Goal: Navigation & Orientation: Find specific page/section

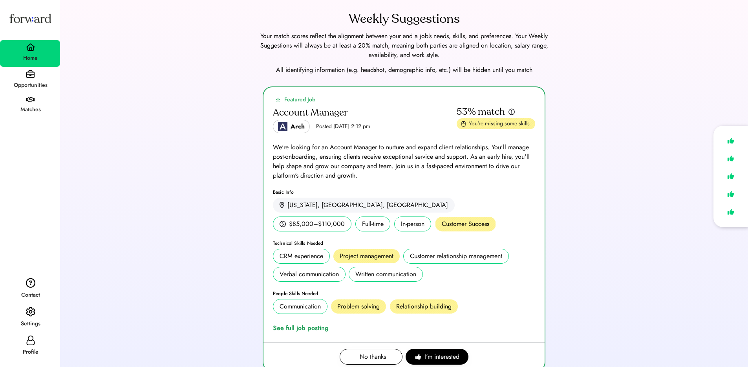
click at [22, 318] on div "Settings" at bounding box center [30, 324] width 59 height 14
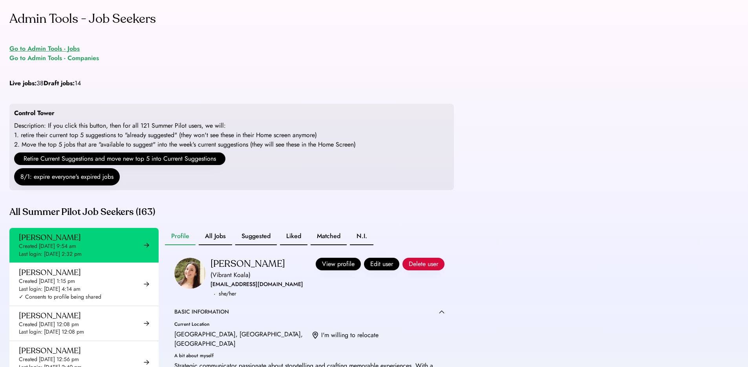
click at [69, 49] on div "Go to Admin Tools - Jobs" at bounding box center [44, 48] width 70 height 9
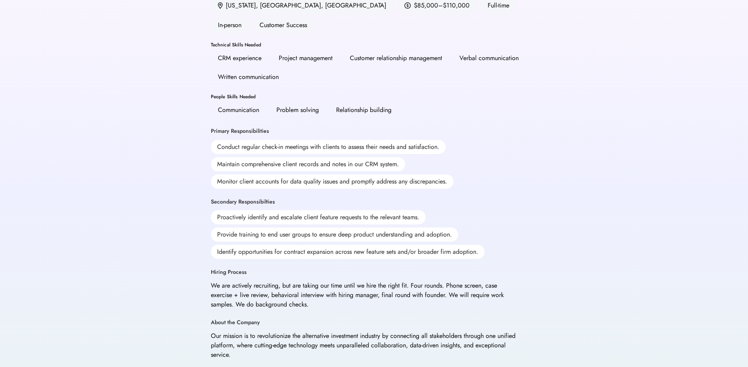
scroll to position [159, 0]
